Goal: Entertainment & Leisure: Consume media (video, audio)

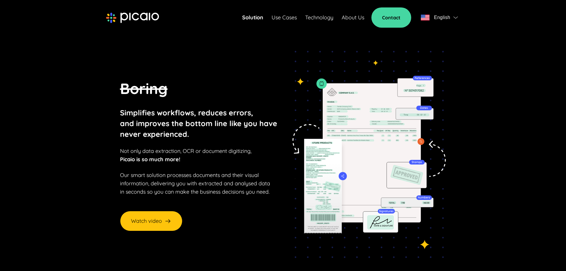
click at [252, 17] on link "Solution" at bounding box center [252, 17] width 21 height 8
click at [287, 19] on link "Use Cases" at bounding box center [284, 17] width 25 height 8
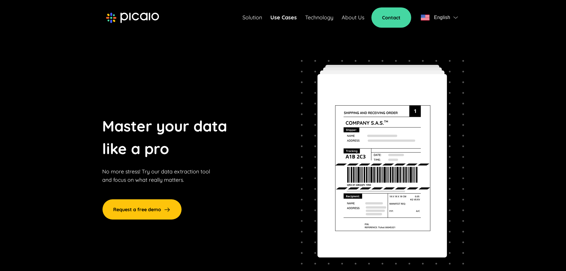
click at [246, 18] on link "Solution" at bounding box center [253, 17] width 20 height 8
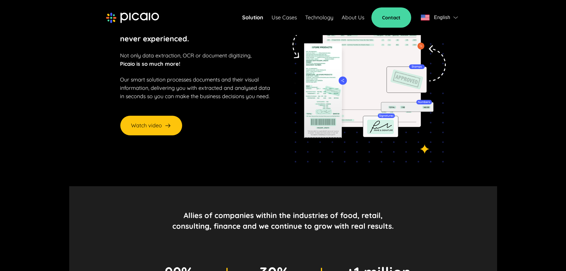
scroll to position [89, 0]
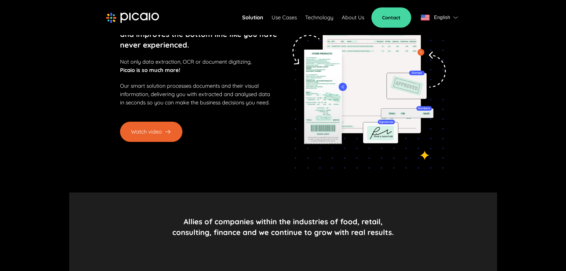
click at [145, 131] on button "Watch video" at bounding box center [151, 132] width 62 height 20
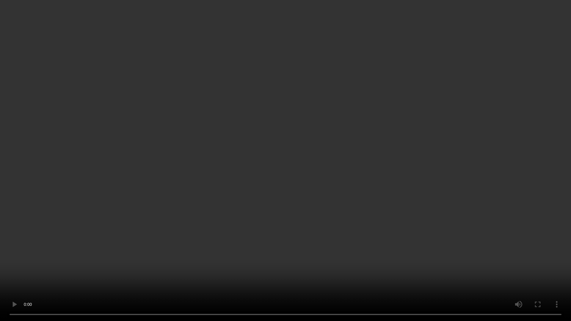
click at [356, 270] on video "Your browser does not support HTML video." at bounding box center [285, 160] width 571 height 321
click at [328, 225] on video "Your browser does not support HTML video." at bounding box center [285, 160] width 571 height 321
click at [319, 158] on video "Your browser does not support HTML video." at bounding box center [285, 160] width 571 height 321
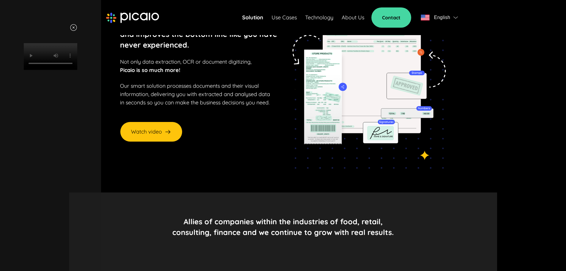
click at [77, 25] on img at bounding box center [73, 27] width 7 height 7
